Goal: Task Accomplishment & Management: Use online tool/utility

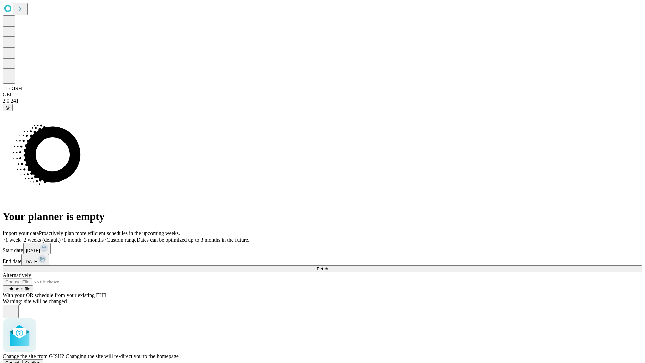
click at [41, 360] on span "Confirm" at bounding box center [33, 362] width 16 height 5
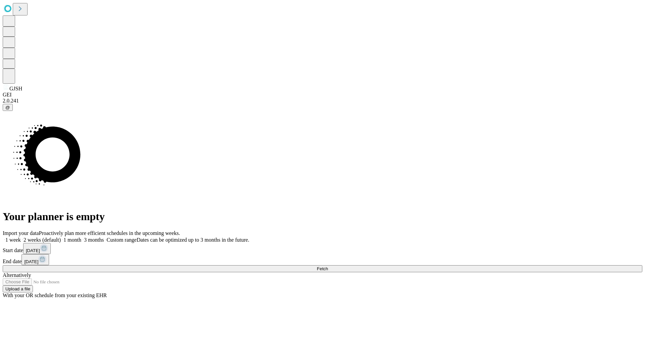
click at [81, 237] on label "1 month" at bounding box center [71, 240] width 20 height 6
click at [328, 266] on span "Fetch" at bounding box center [322, 268] width 11 height 5
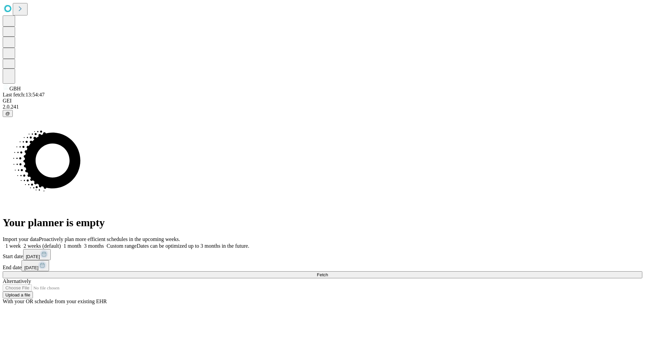
click at [81, 243] on label "1 month" at bounding box center [71, 246] width 20 height 6
click at [328, 272] on span "Fetch" at bounding box center [322, 274] width 11 height 5
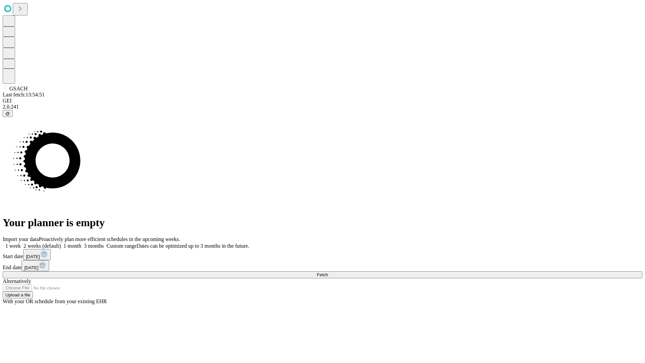
click at [81, 243] on label "1 month" at bounding box center [71, 246] width 20 height 6
click at [328, 272] on span "Fetch" at bounding box center [322, 274] width 11 height 5
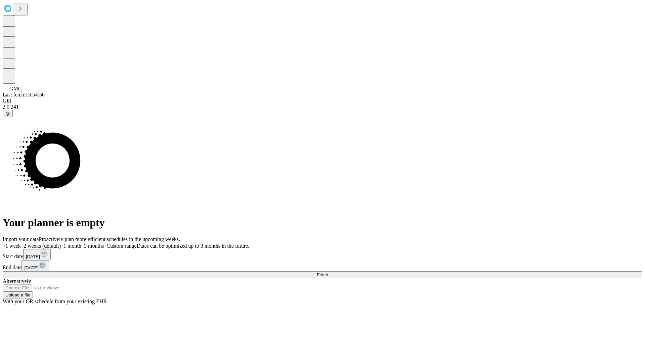
click at [81, 243] on label "1 month" at bounding box center [71, 246] width 20 height 6
click at [328, 272] on span "Fetch" at bounding box center [322, 274] width 11 height 5
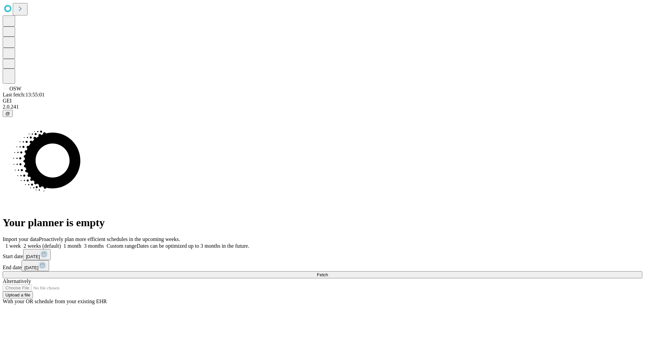
click at [81, 243] on label "1 month" at bounding box center [71, 246] width 20 height 6
click at [328, 272] on span "Fetch" at bounding box center [322, 274] width 11 height 5
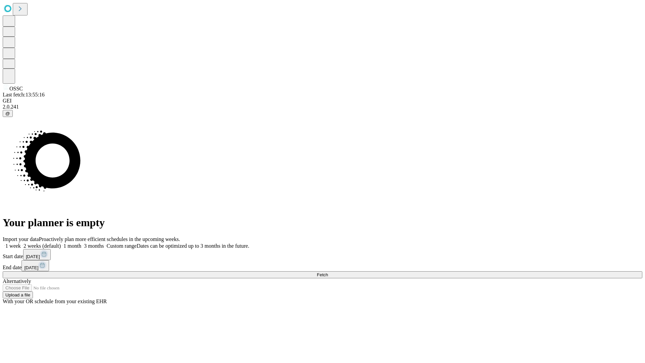
click at [81, 243] on label "1 month" at bounding box center [71, 246] width 20 height 6
click at [328, 272] on span "Fetch" at bounding box center [322, 274] width 11 height 5
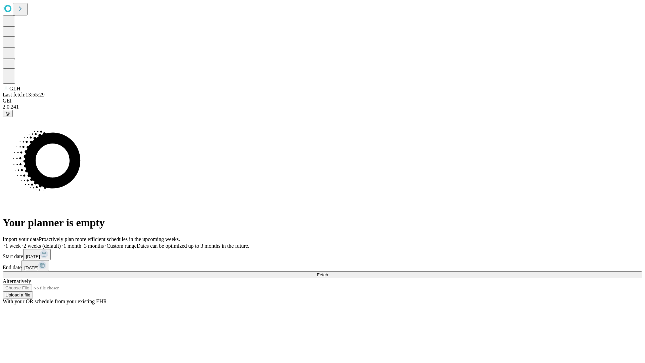
click at [328, 272] on span "Fetch" at bounding box center [322, 274] width 11 height 5
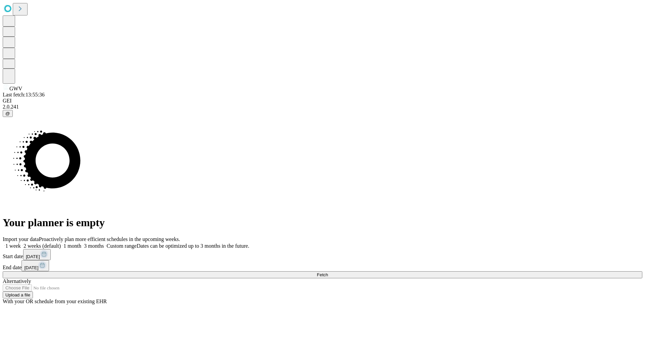
click at [81, 243] on label "1 month" at bounding box center [71, 246] width 20 height 6
click at [328, 272] on span "Fetch" at bounding box center [322, 274] width 11 height 5
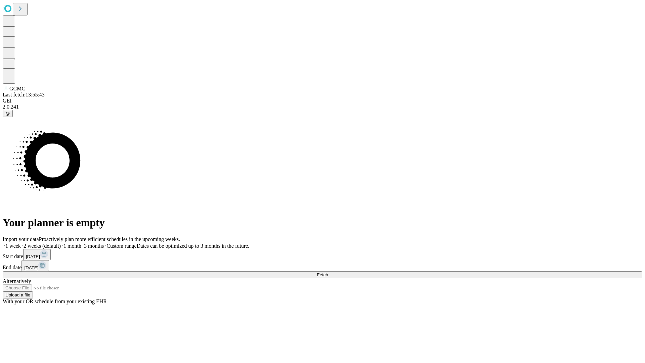
click at [328, 272] on span "Fetch" at bounding box center [322, 274] width 11 height 5
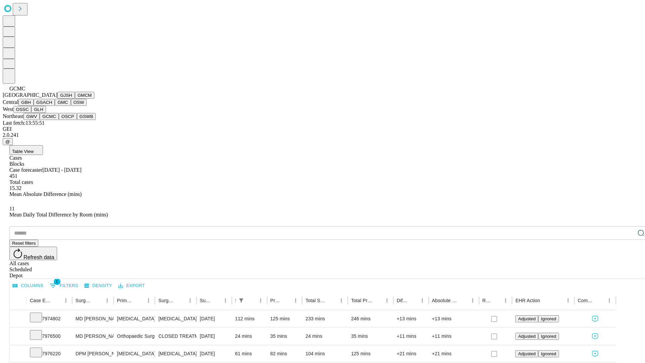
click at [59, 120] on button "OSCP" at bounding box center [68, 116] width 18 height 7
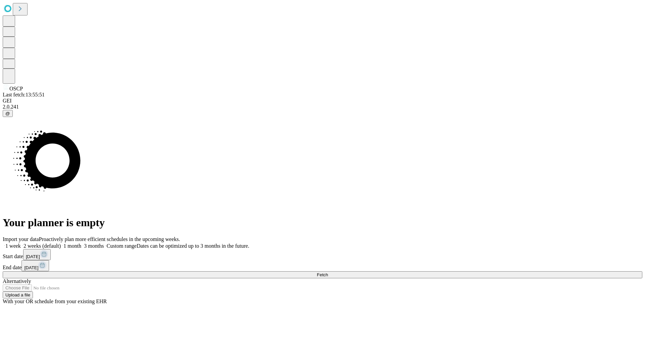
click at [81, 243] on label "1 month" at bounding box center [71, 246] width 20 height 6
click at [328, 272] on span "Fetch" at bounding box center [322, 274] width 11 height 5
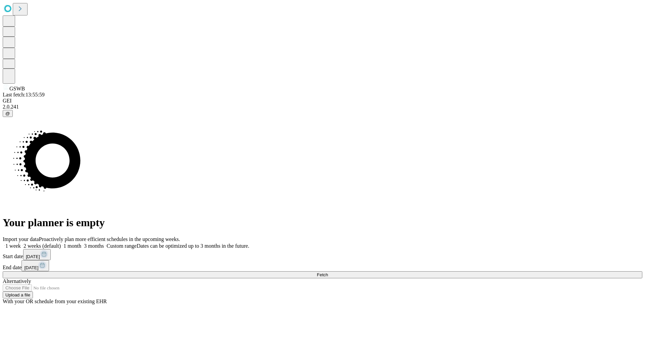
click at [81, 243] on label "1 month" at bounding box center [71, 246] width 20 height 6
click at [328, 272] on span "Fetch" at bounding box center [322, 274] width 11 height 5
